Goal: Check status: Verify the current state of an ongoing process or item

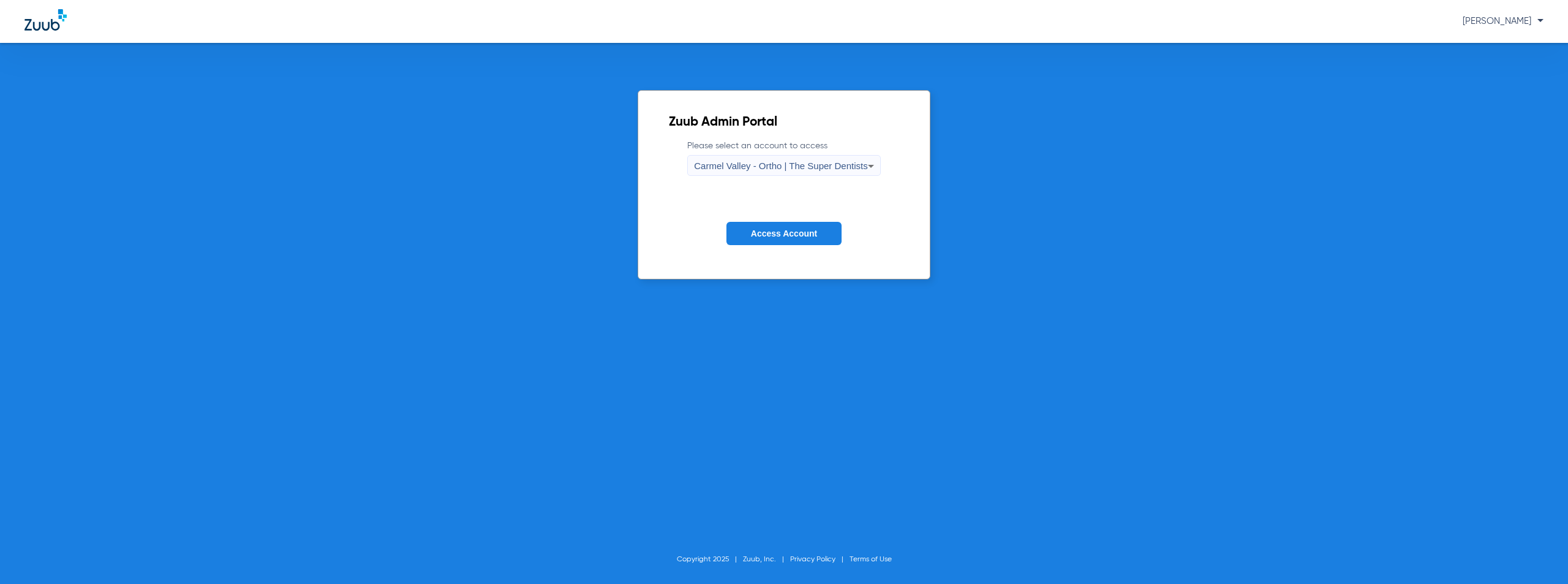
click at [776, 170] on span "Carmel Valley - Ortho | The Super Dentists" at bounding box center [781, 165] width 174 height 10
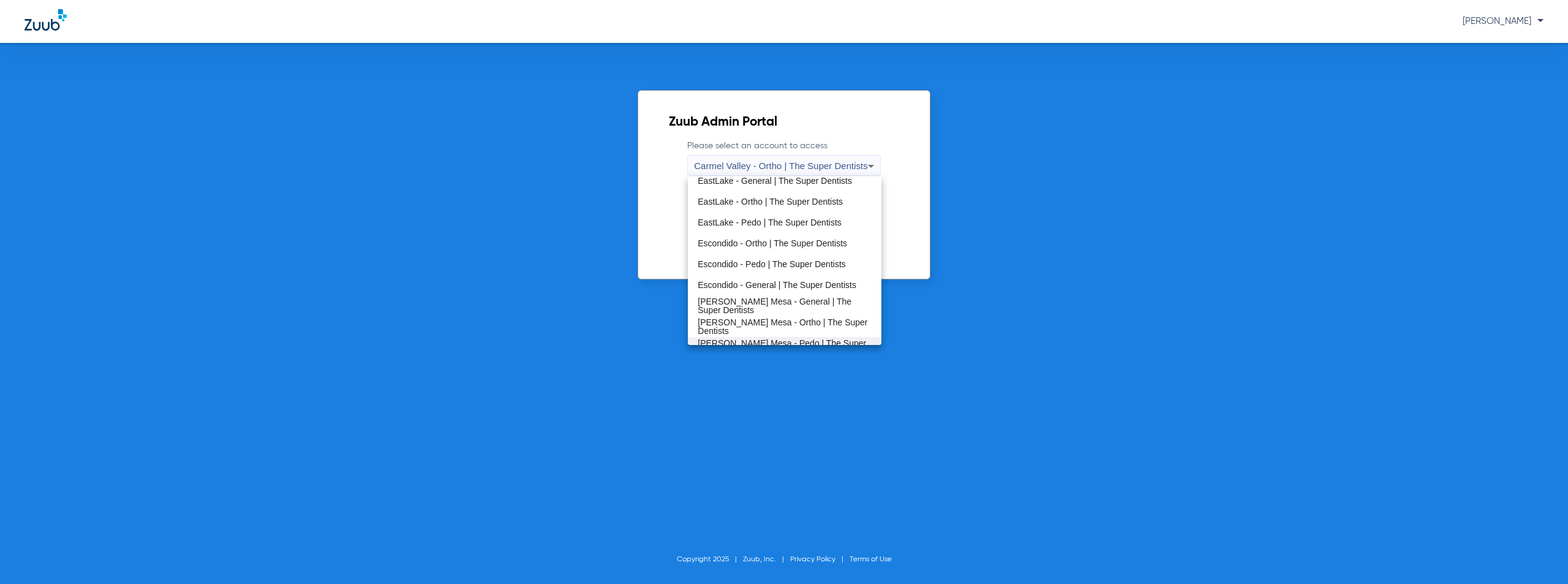
scroll to position [144, 0]
click at [751, 296] on span "[PERSON_NAME] Mesa - Pedo | The Super Dentists" at bounding box center [784, 292] width 174 height 18
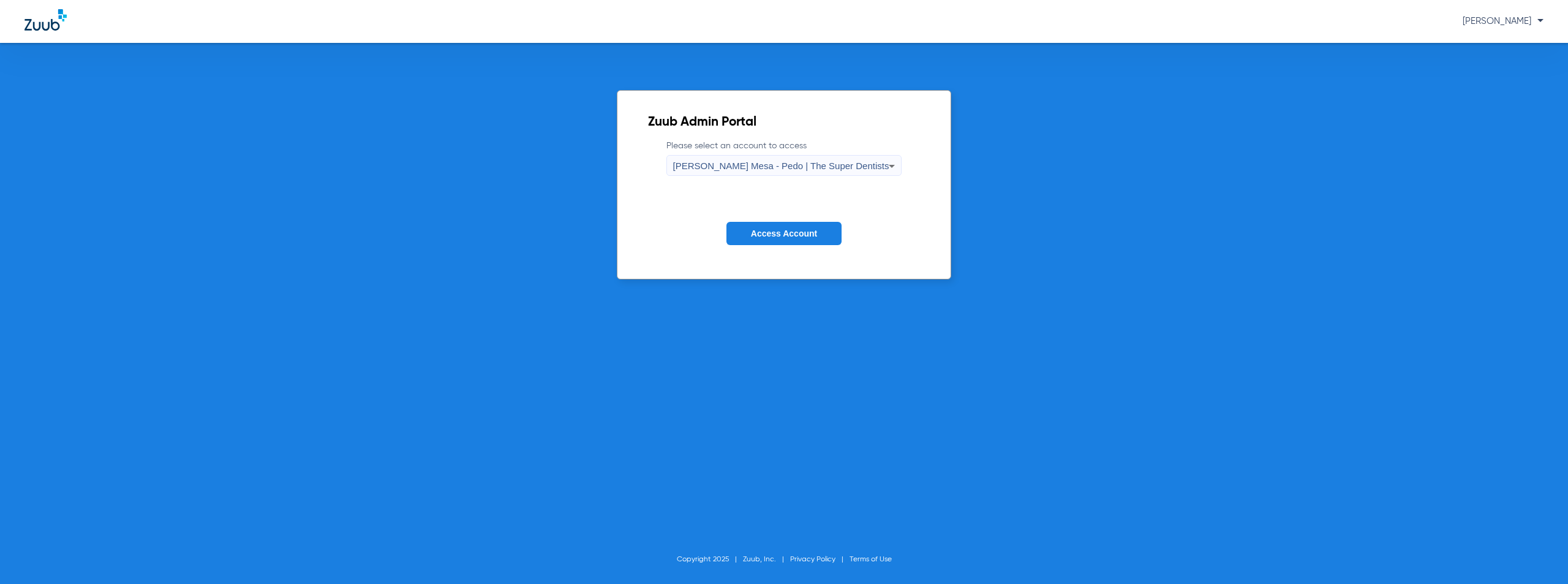
click at [766, 231] on span "Access Account" at bounding box center [783, 234] width 66 height 10
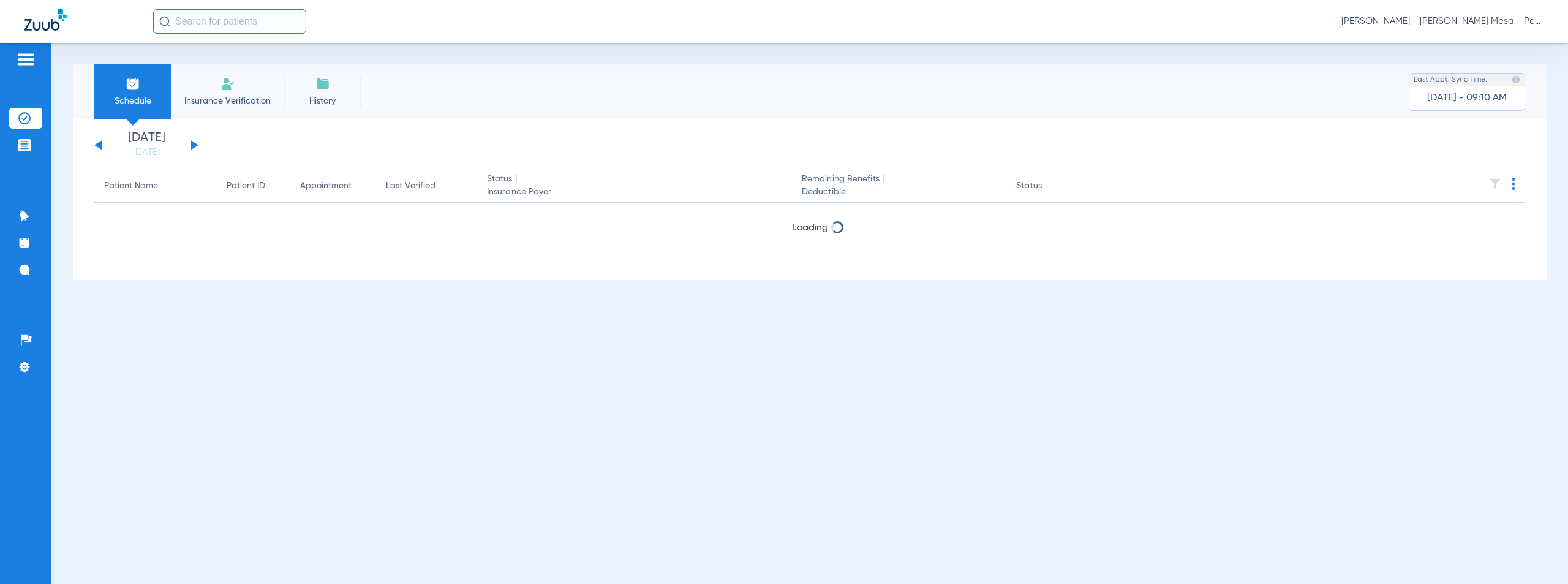
click at [195, 144] on button at bounding box center [195, 145] width 8 height 9
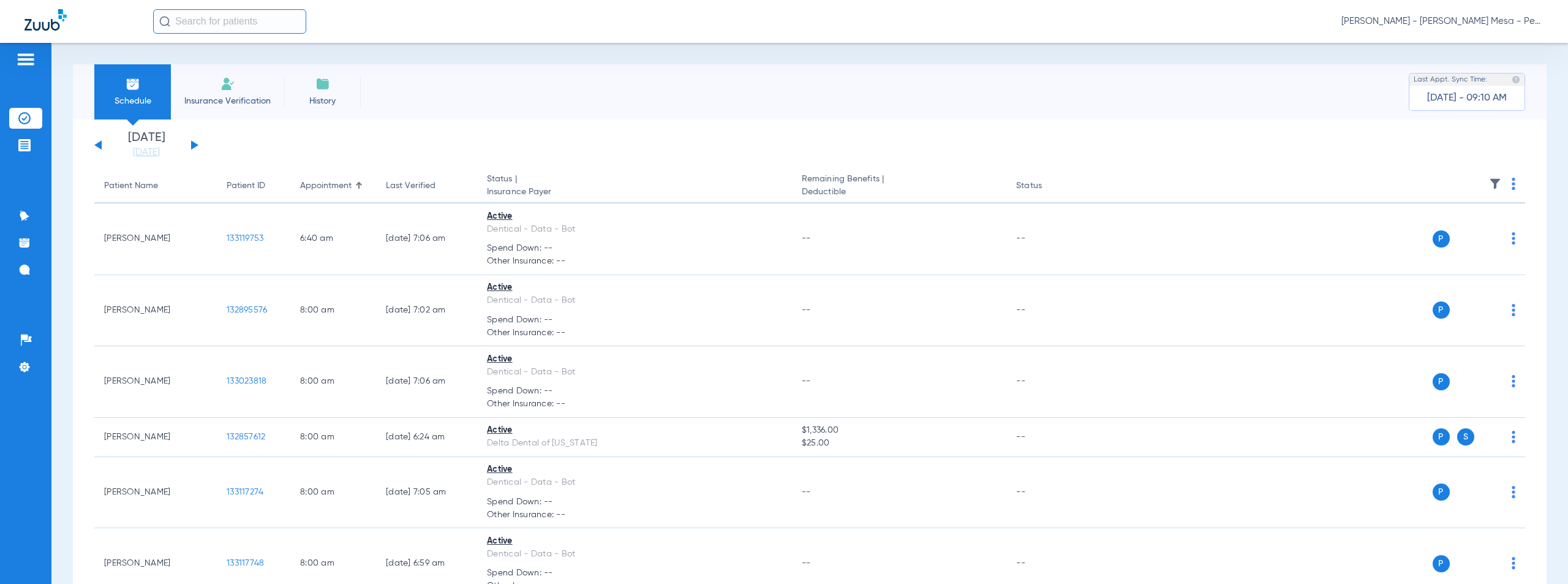
scroll to position [5640, 0]
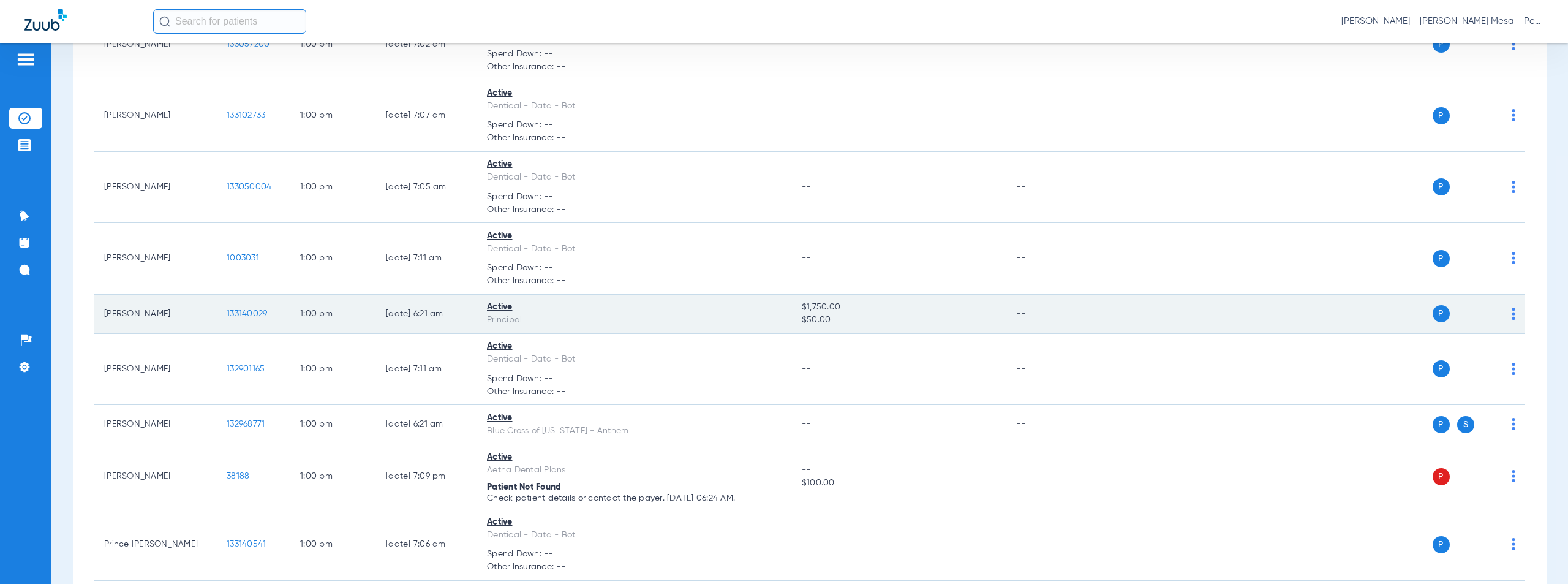
click at [234, 312] on span "133140029" at bounding box center [246, 313] width 40 height 8
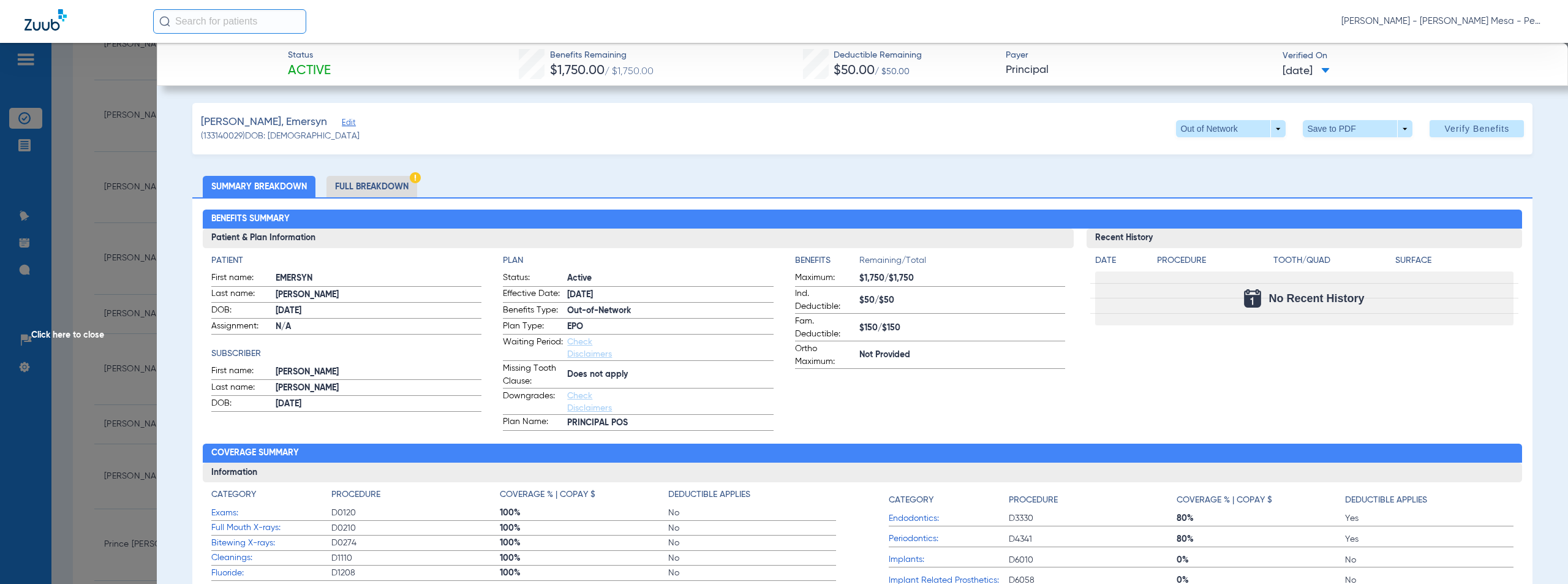
click at [373, 186] on li "Full Breakdown" at bounding box center [372, 187] width 91 height 22
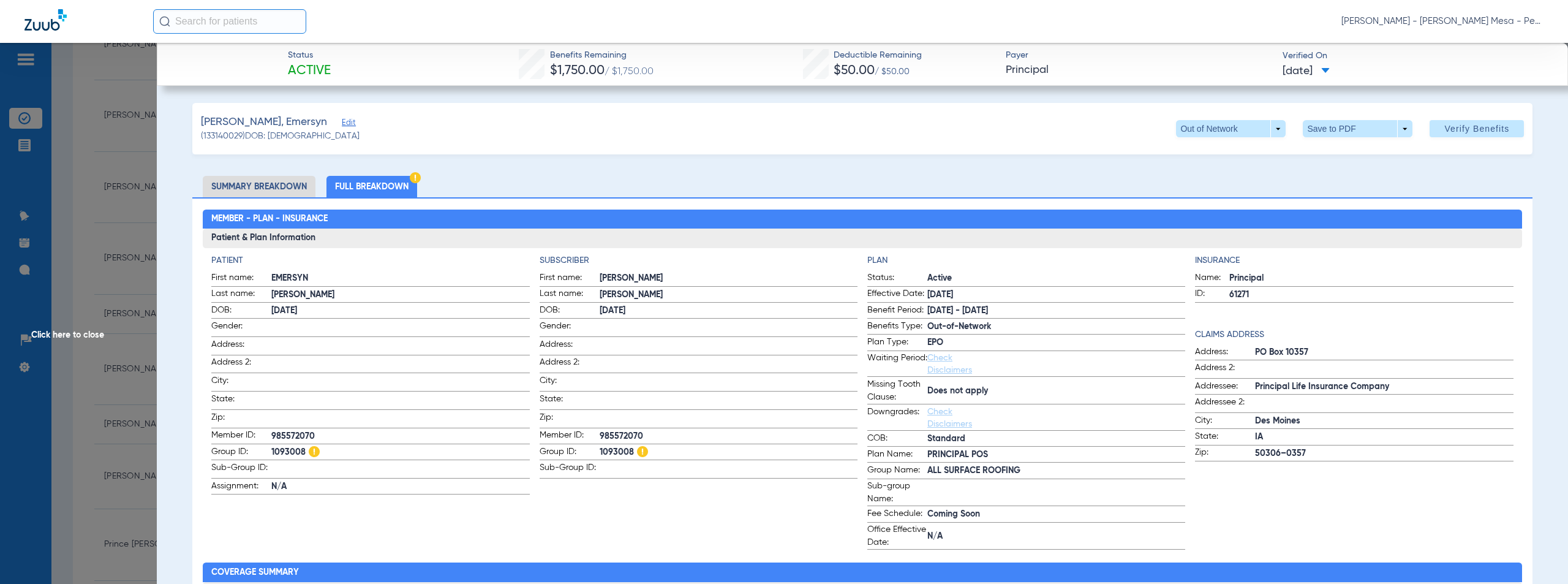
click at [74, 331] on span "Click here to close" at bounding box center [78, 334] width 157 height 584
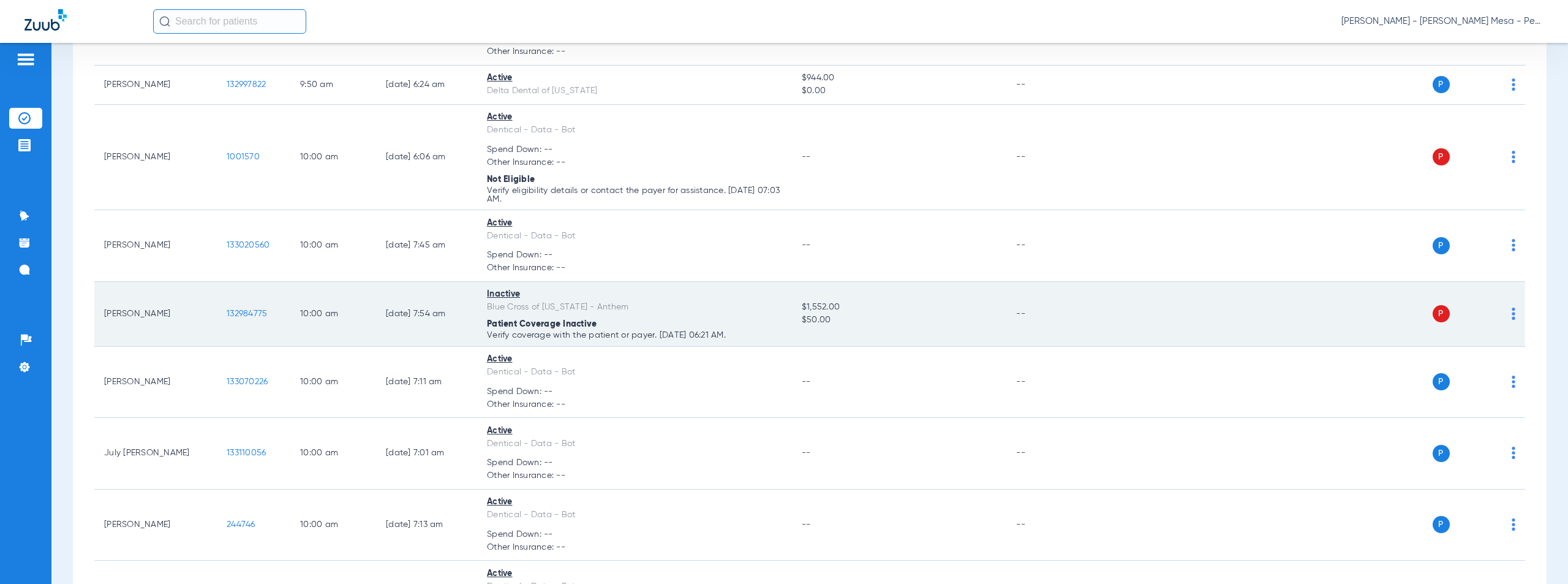
scroll to position [4325, 0]
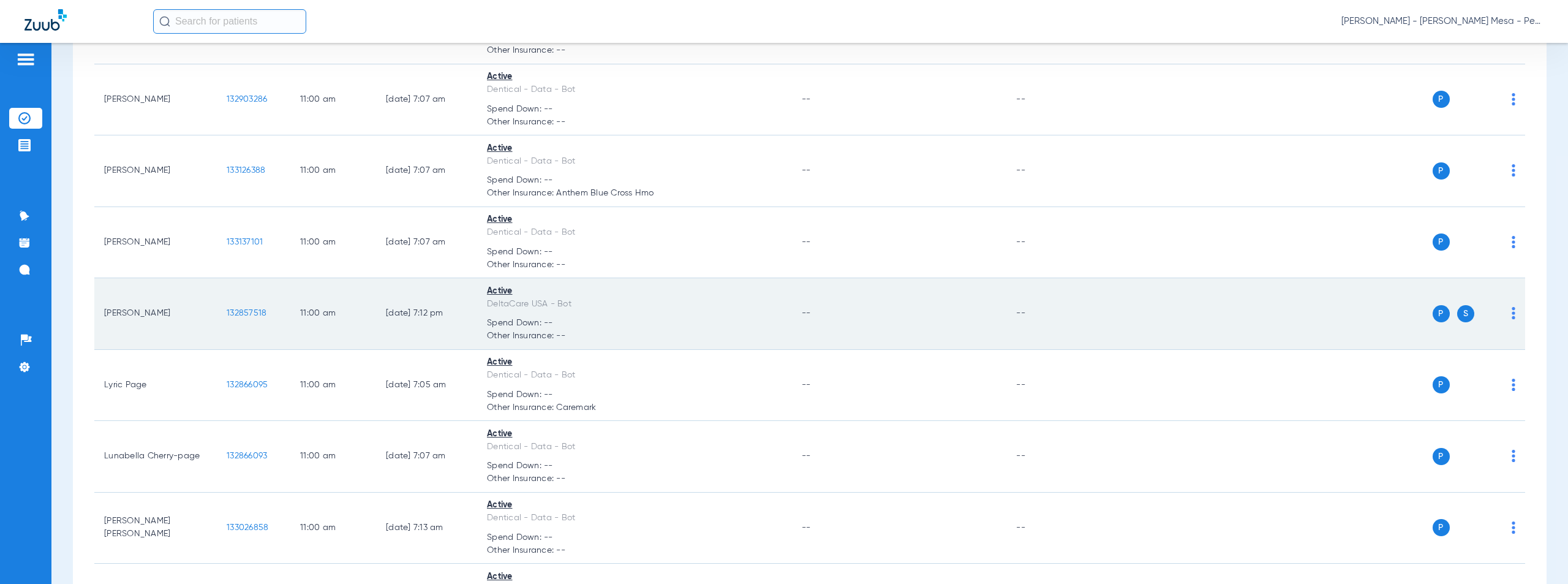
click at [247, 312] on span "132857518" at bounding box center [246, 313] width 40 height 8
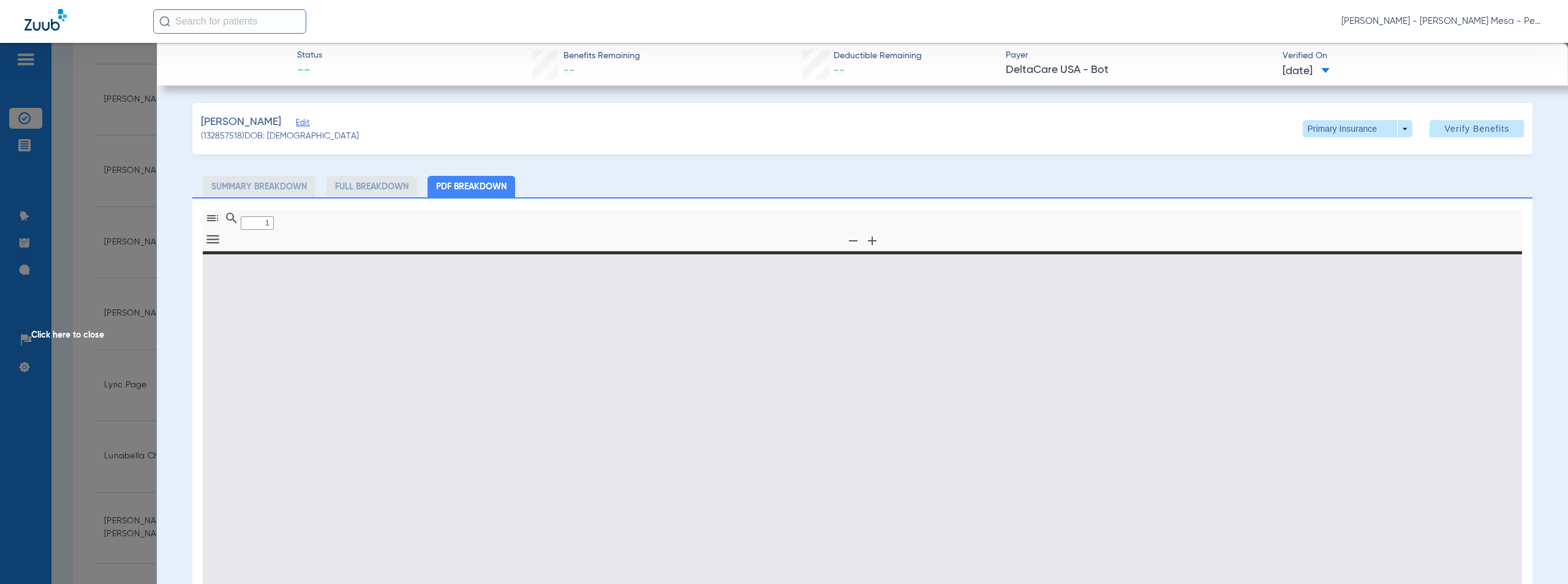
type input "0"
select select "page-width"
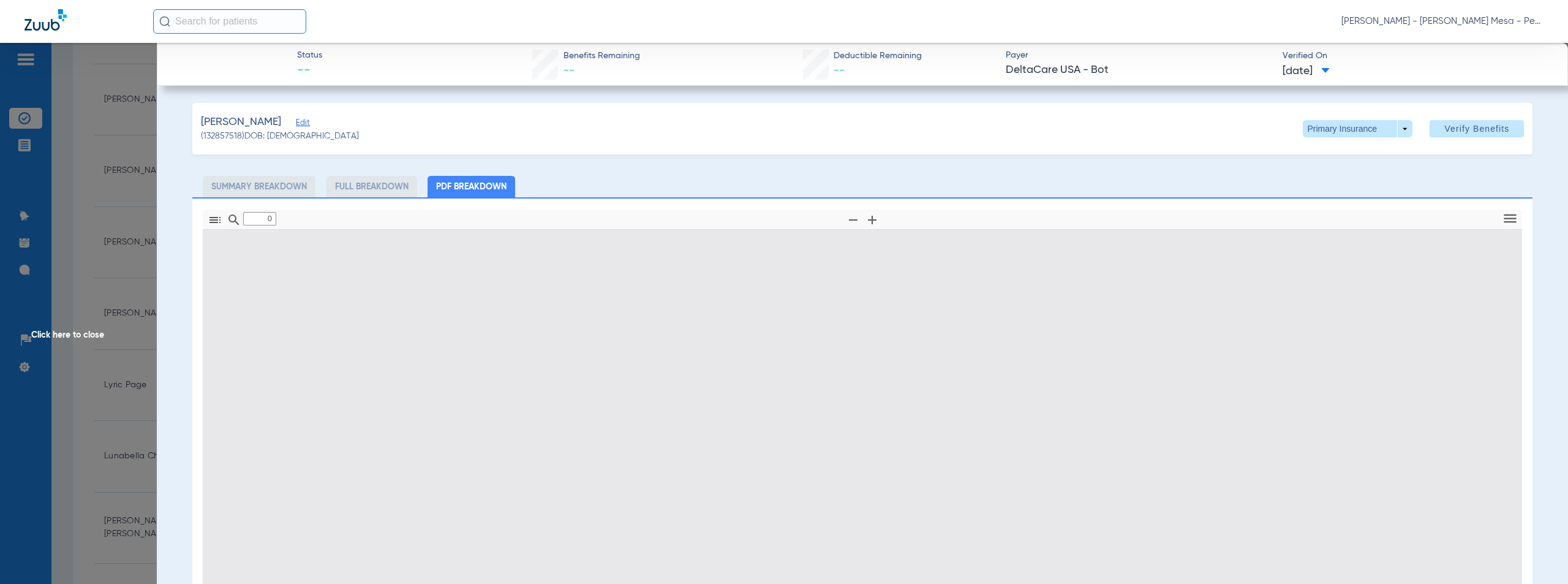
type input "1"
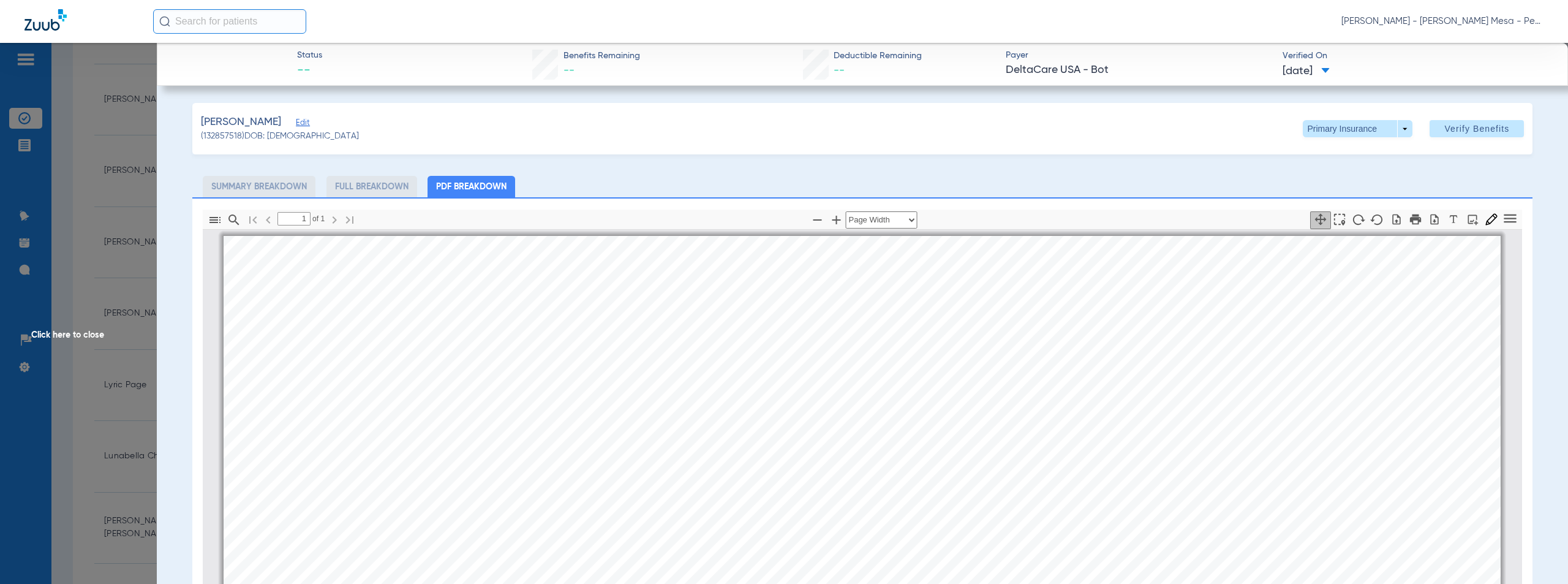
scroll to position [6, 0]
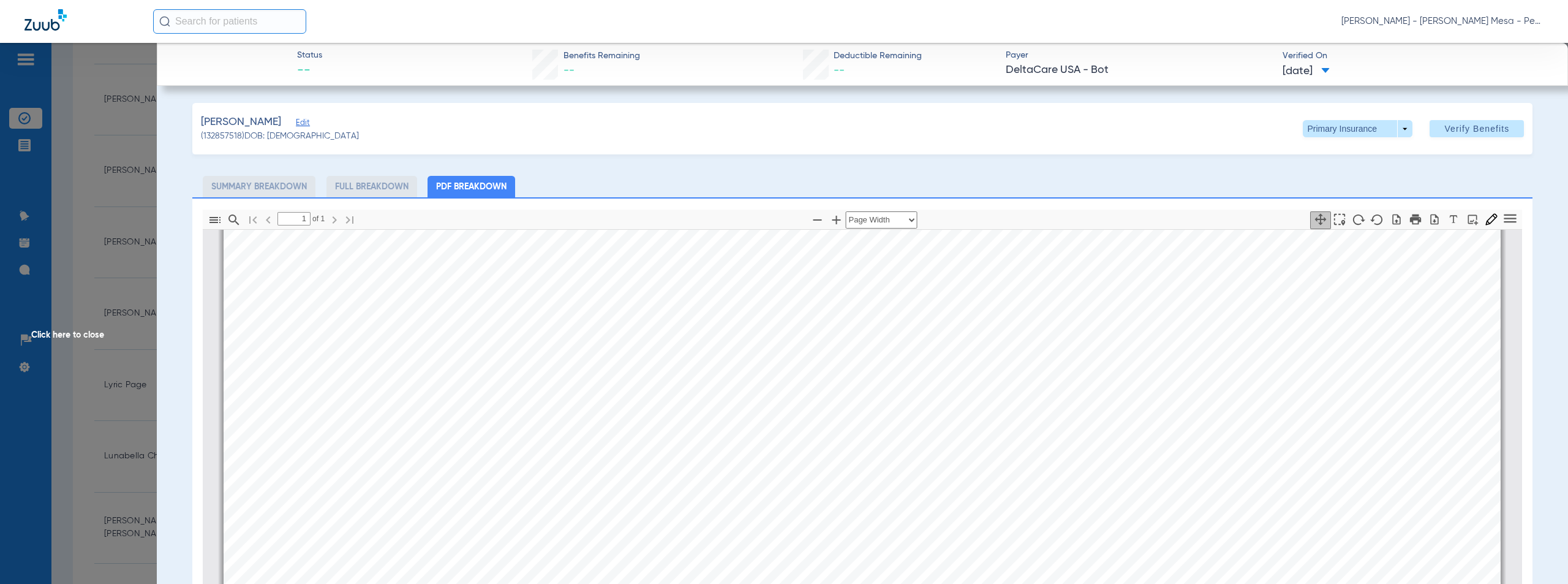
click at [82, 332] on span "Click here to close" at bounding box center [78, 334] width 157 height 584
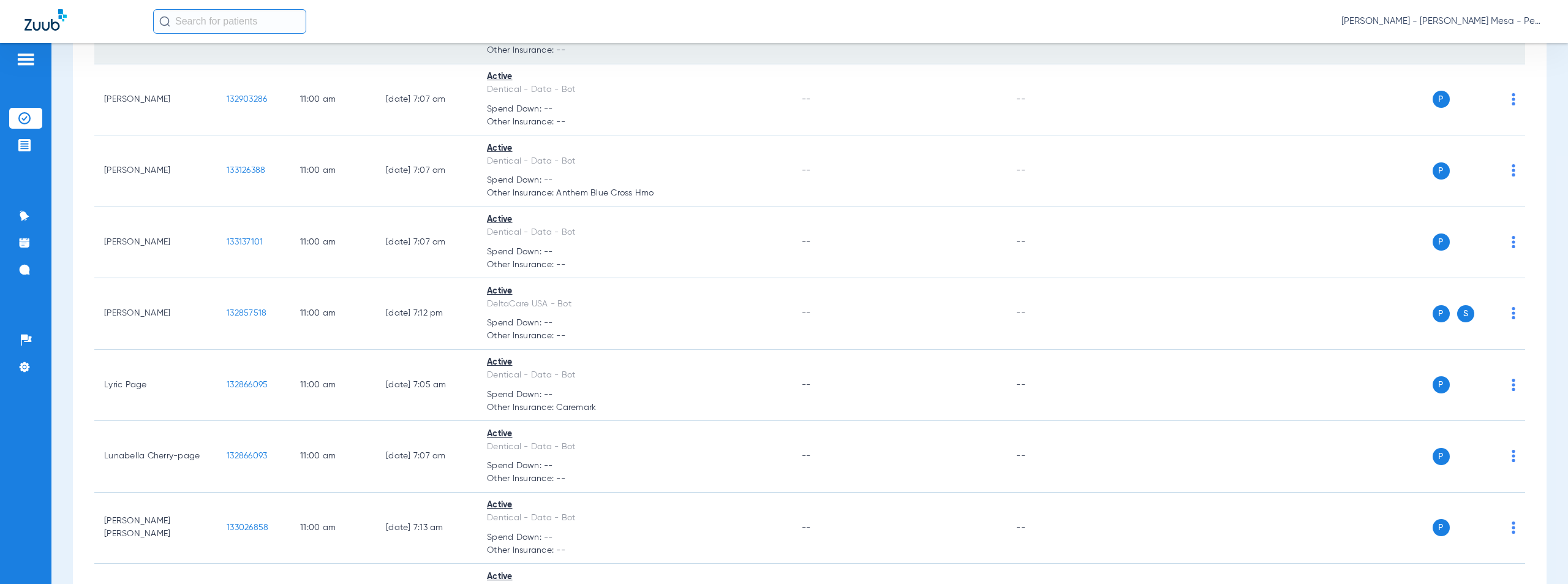
scroll to position [5803, 0]
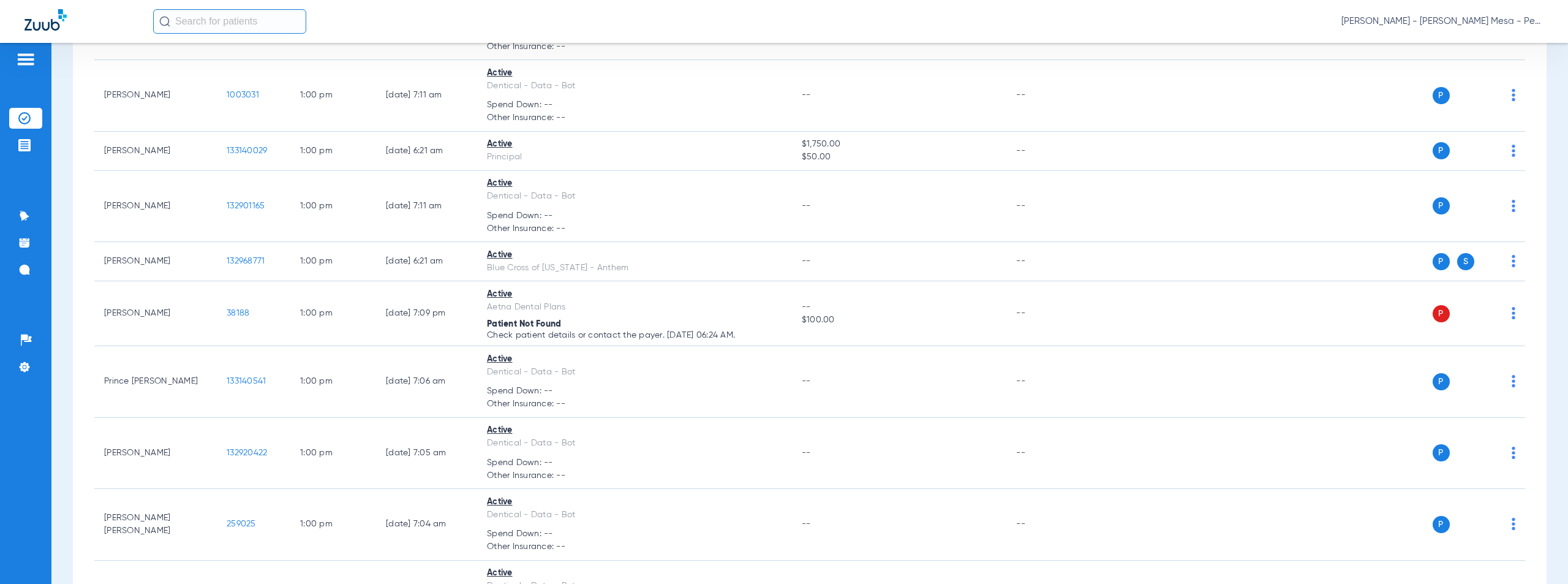
click at [1451, 18] on span "[PERSON_NAME] - [PERSON_NAME] Mesa - Pedo | The Super Dentists" at bounding box center [1442, 21] width 202 height 13
click at [1490, 43] on span "Account Selection" at bounding box center [1497, 43] width 68 height 8
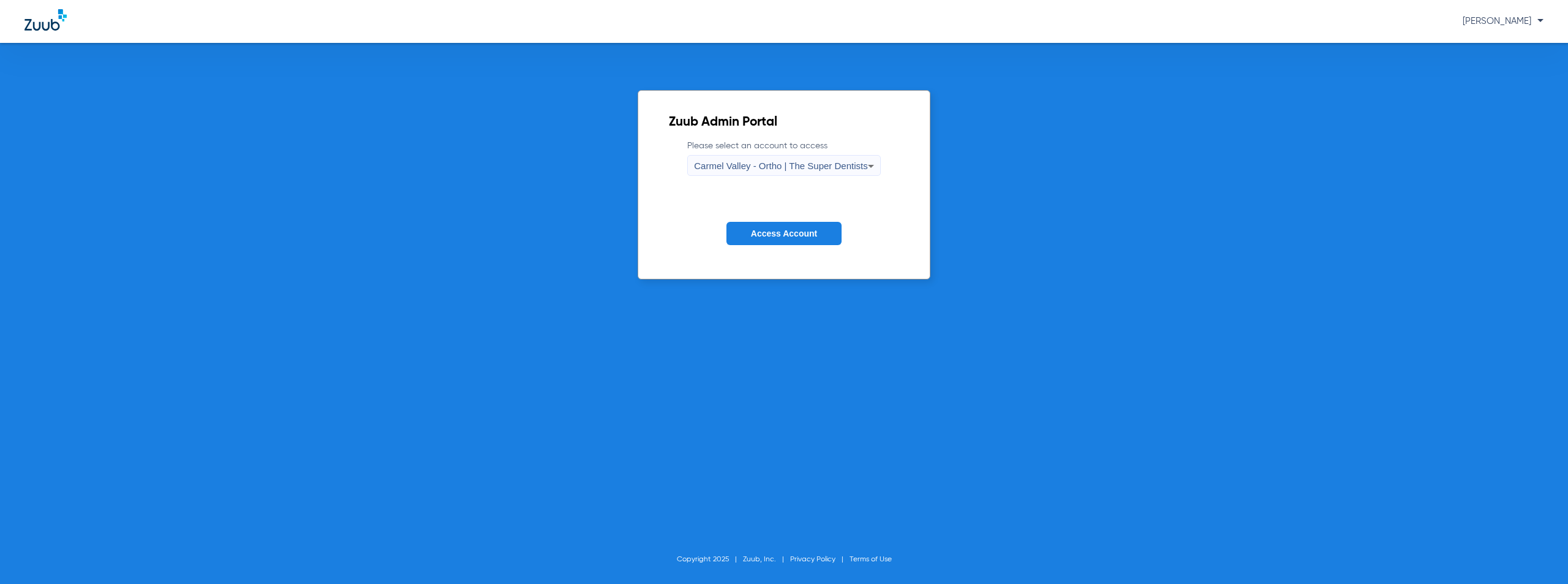
click at [769, 167] on span "Carmel Valley - Ortho | The Super Dentists" at bounding box center [781, 165] width 174 height 10
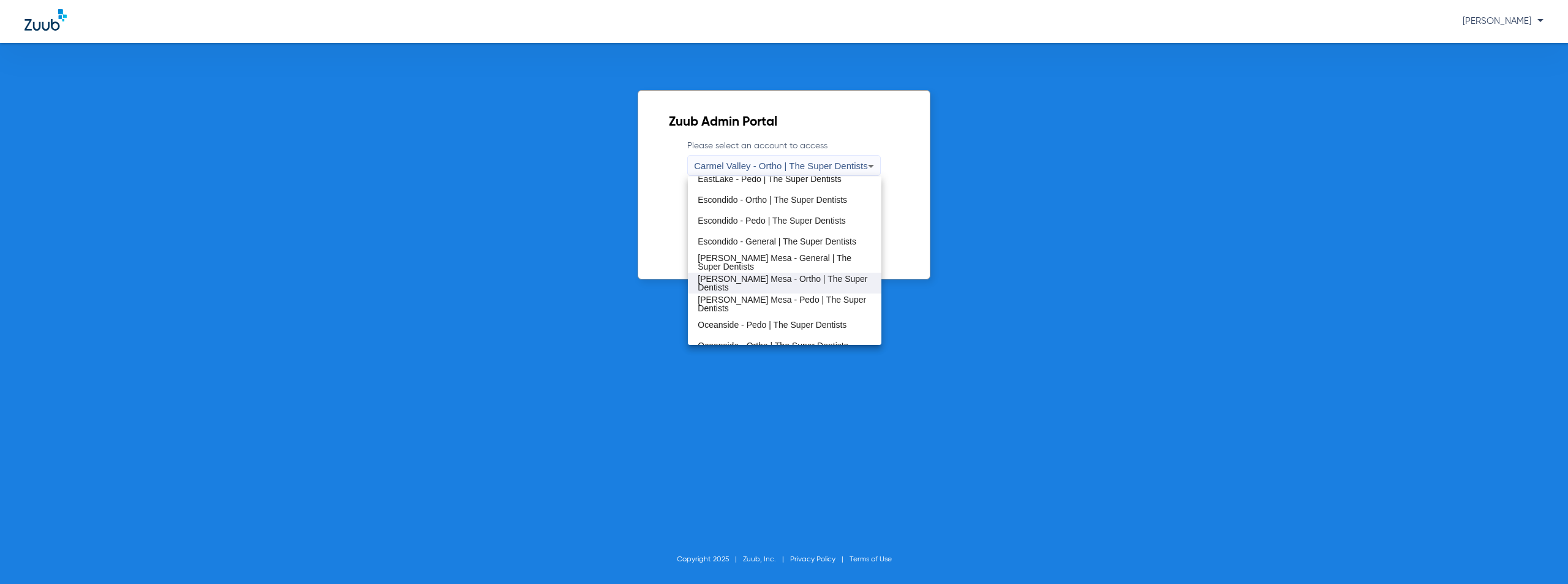
scroll to position [144, 0]
click at [778, 317] on span "Oceanside - Pedo | The Super Dentists" at bounding box center [771, 313] width 149 height 8
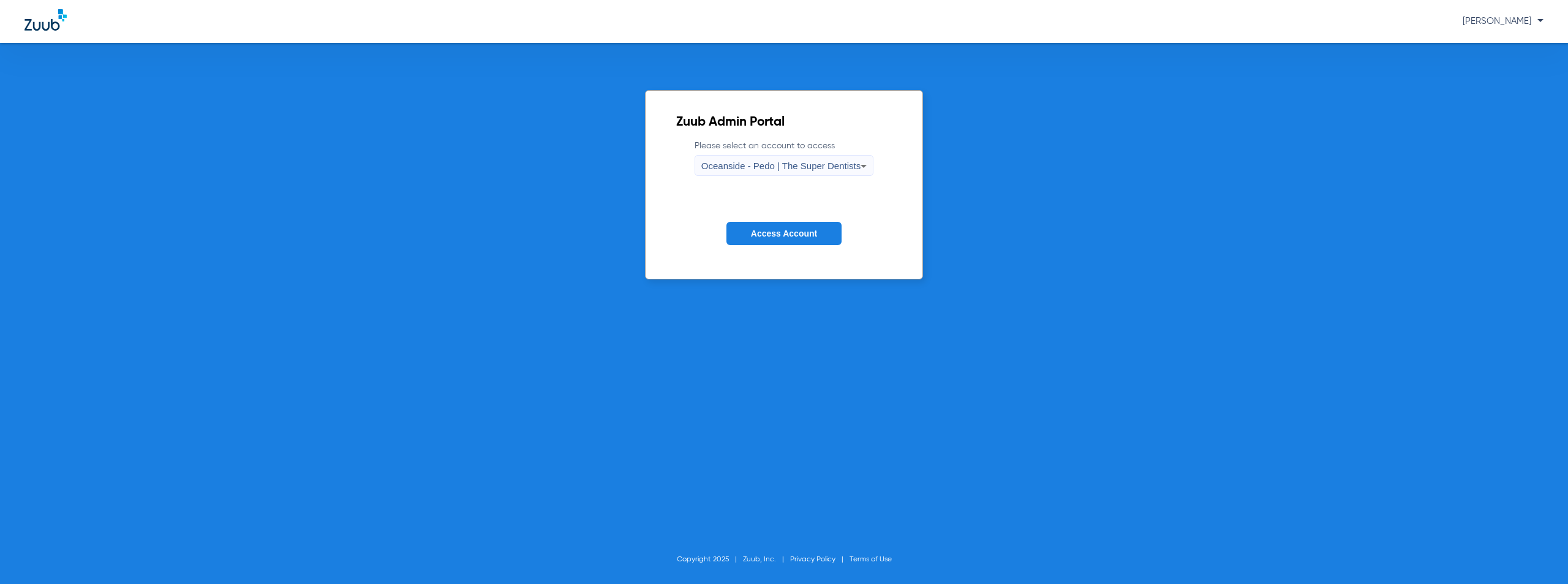
click at [810, 222] on button "Access Account" at bounding box center [784, 234] width 115 height 24
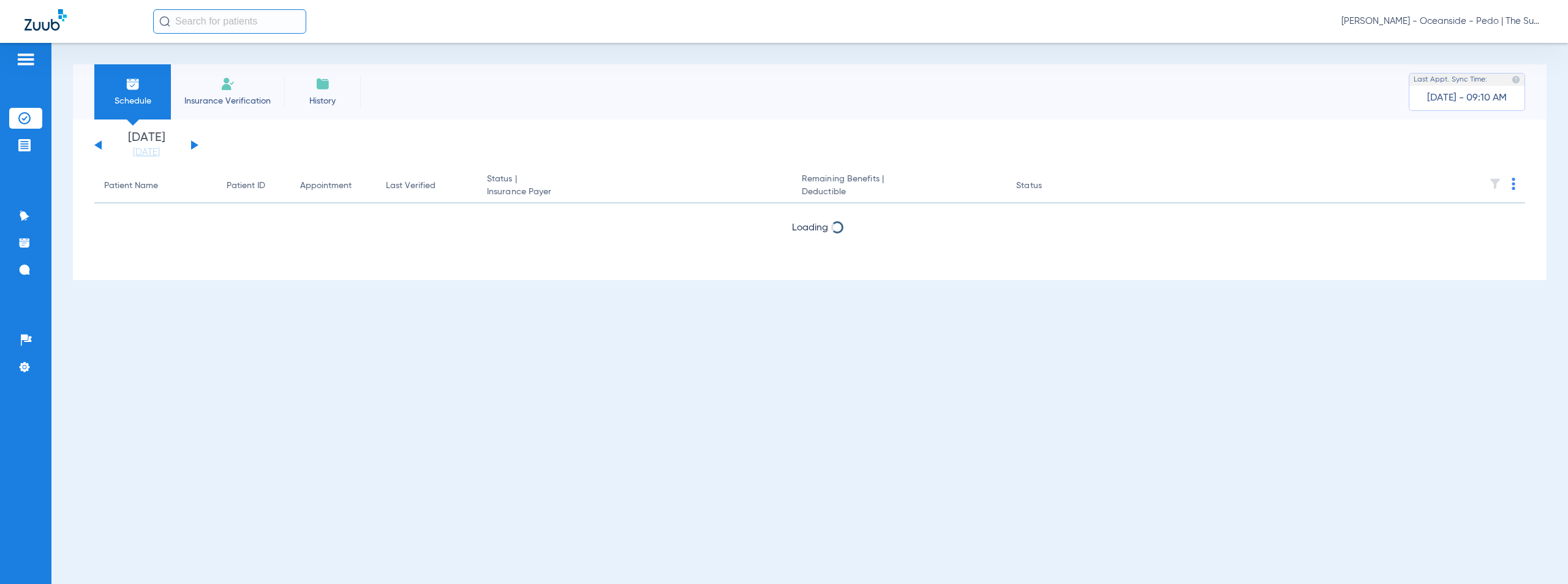
click at [194, 144] on button at bounding box center [195, 145] width 8 height 9
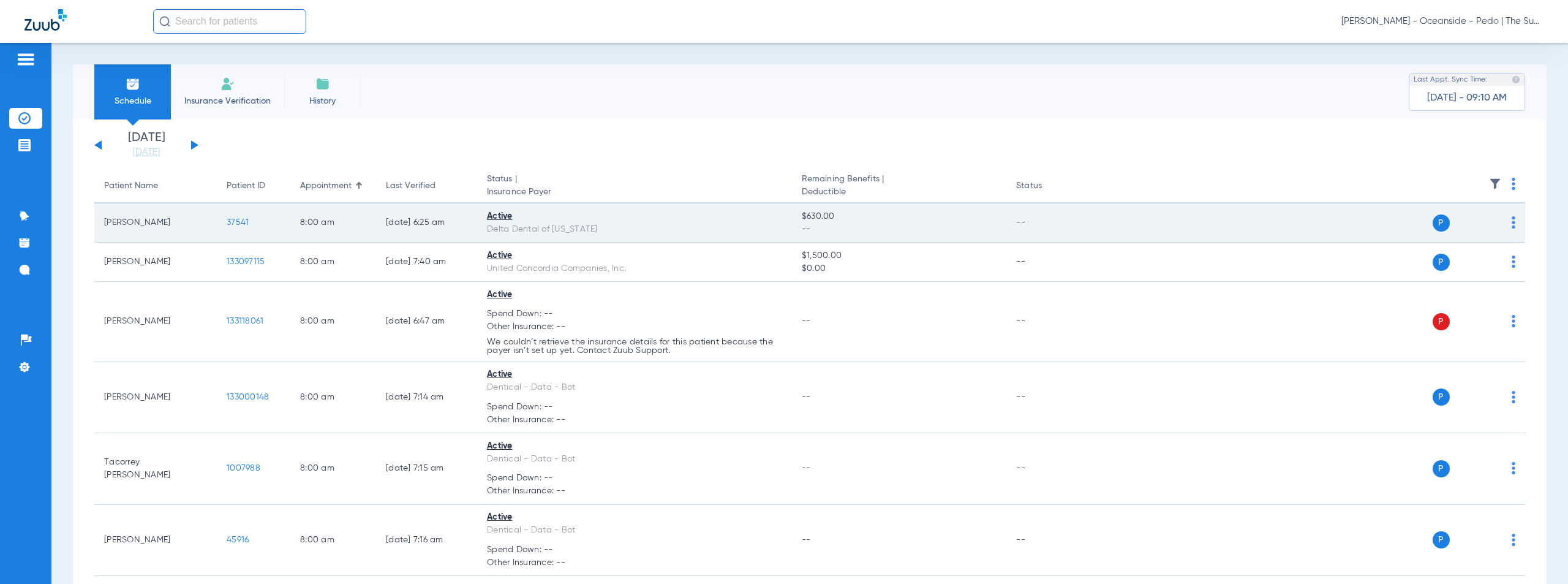
scroll to position [631, 0]
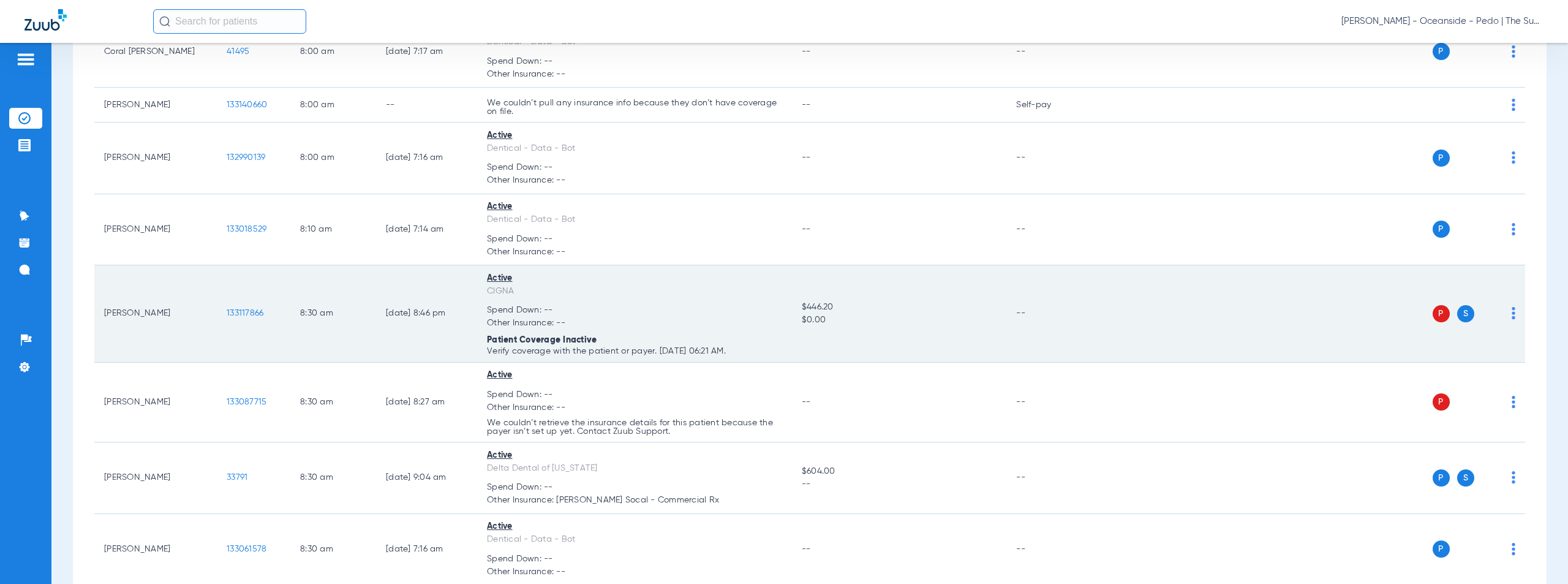
click at [248, 312] on span "133117866" at bounding box center [245, 313] width 37 height 8
